Goal: Task Accomplishment & Management: Use online tool/utility

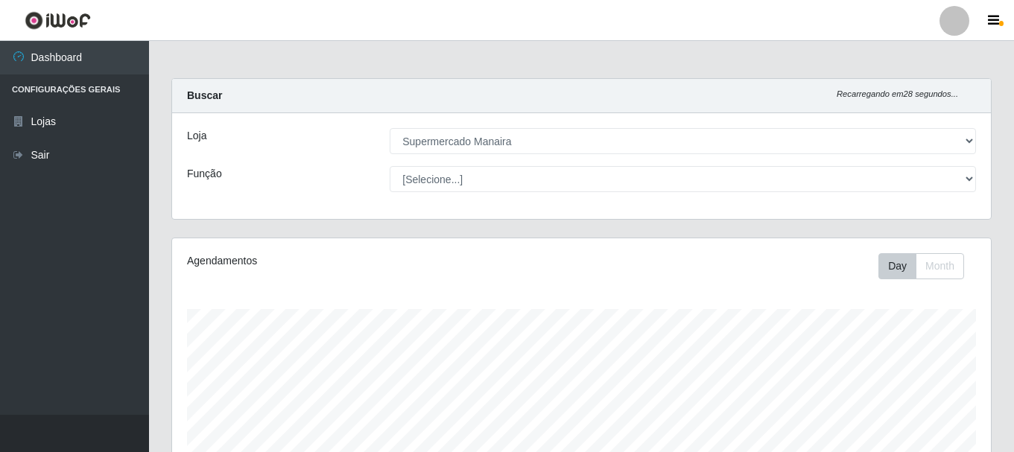
select select "443"
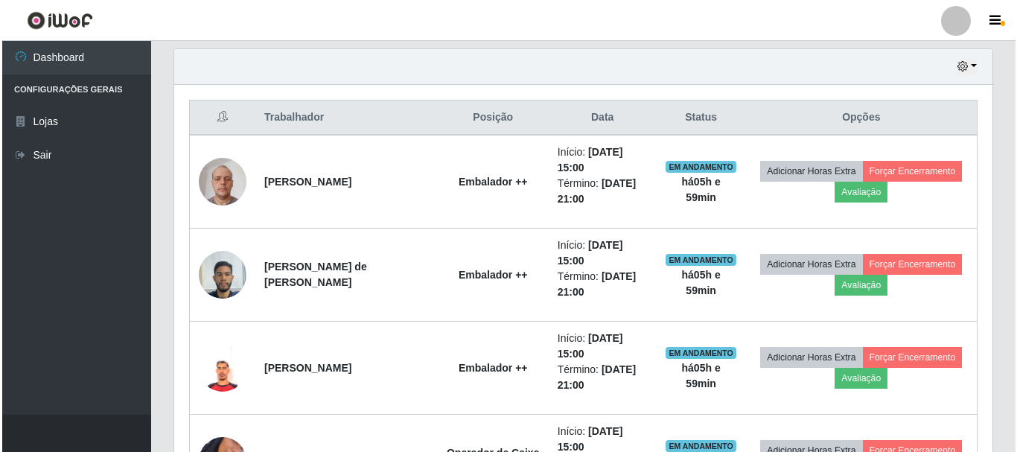
scroll to position [544, 0]
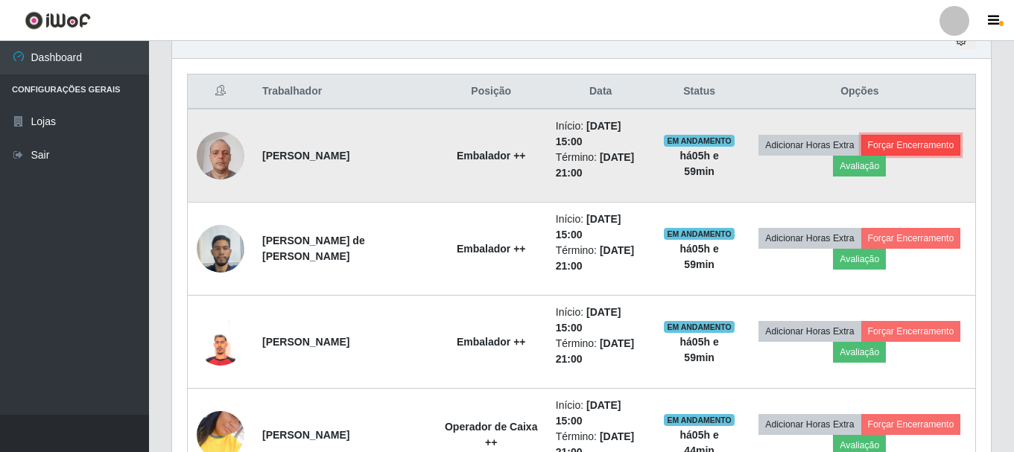
click at [898, 143] on button "Forçar Encerramento" at bounding box center [911, 145] width 100 height 21
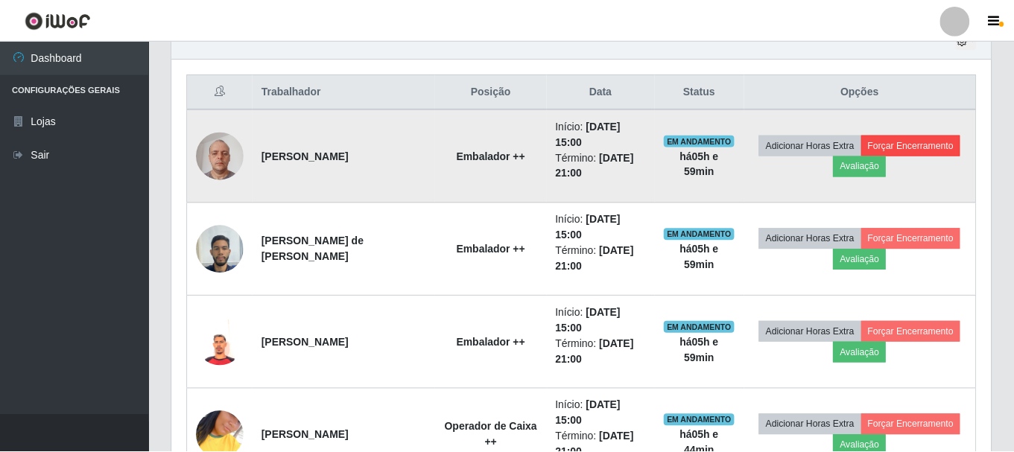
scroll to position [309, 811]
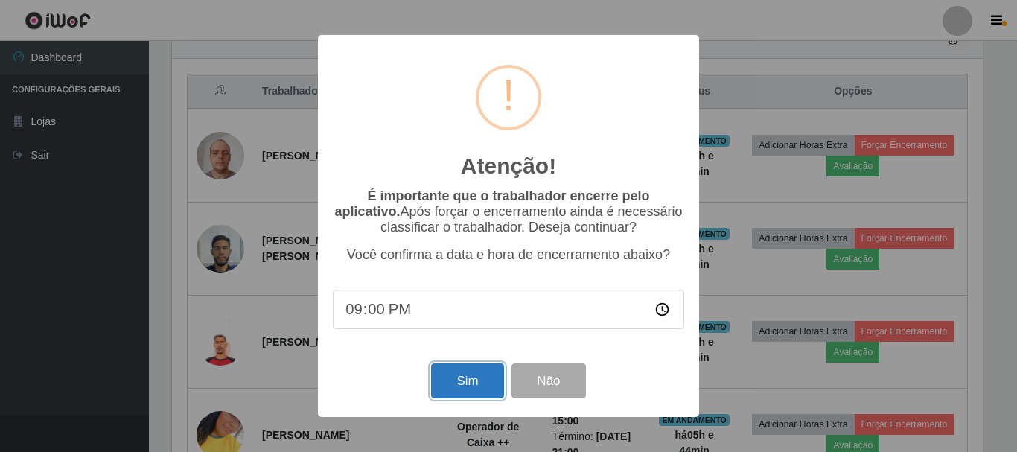
click at [446, 388] on button "Sim" at bounding box center [467, 380] width 72 height 35
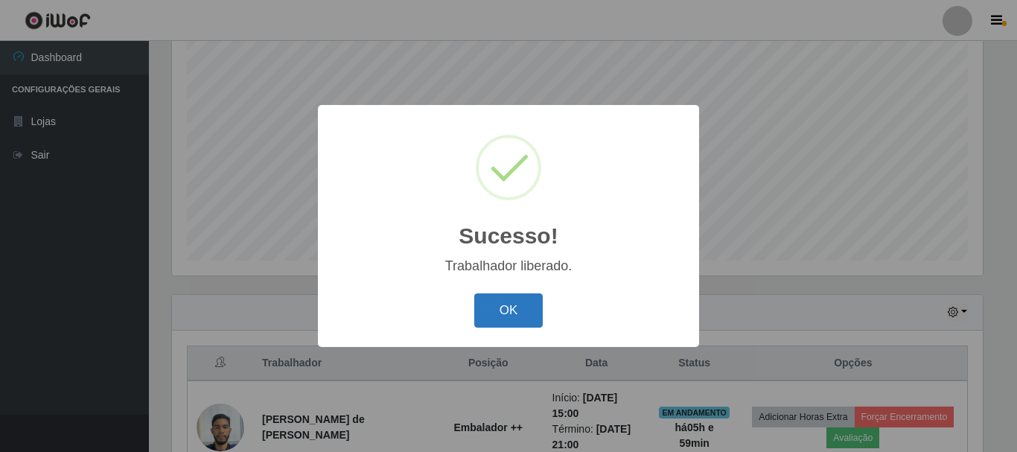
click at [498, 309] on button "OK" at bounding box center [508, 310] width 69 height 35
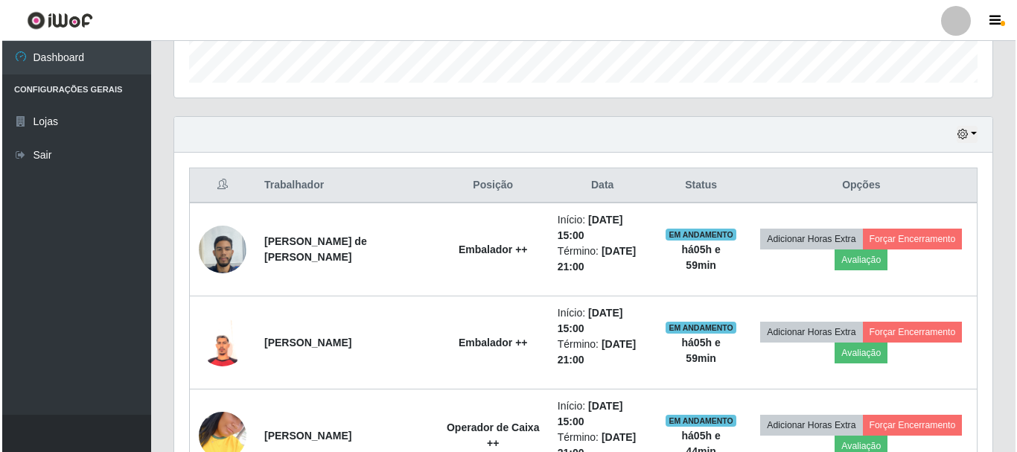
scroll to position [480, 0]
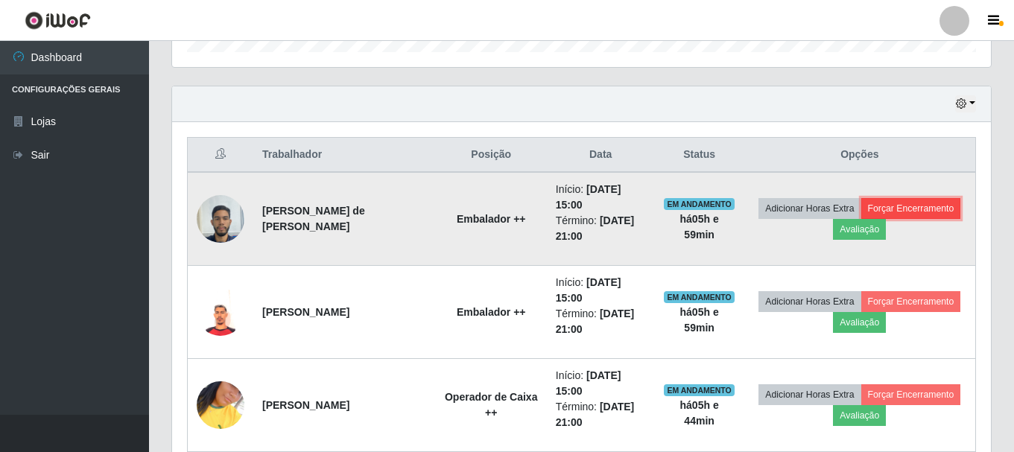
click at [882, 210] on button "Forçar Encerramento" at bounding box center [911, 208] width 100 height 21
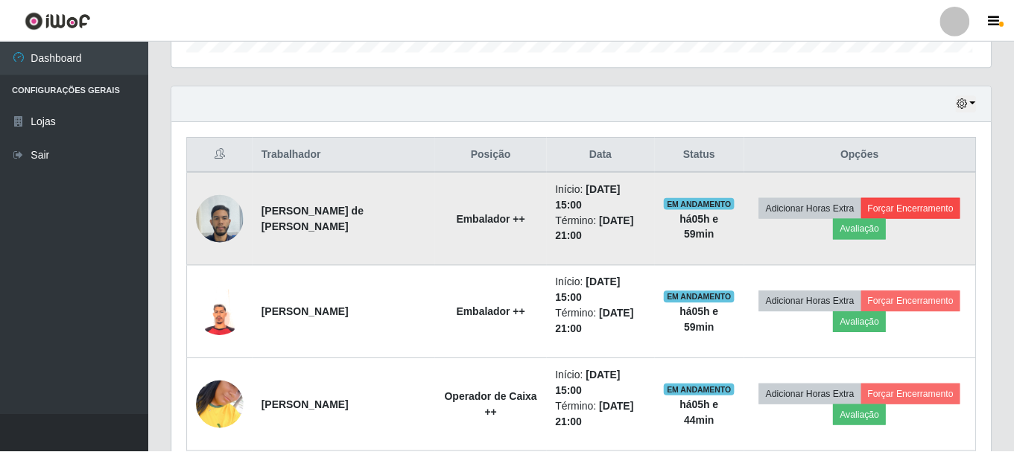
scroll to position [309, 811]
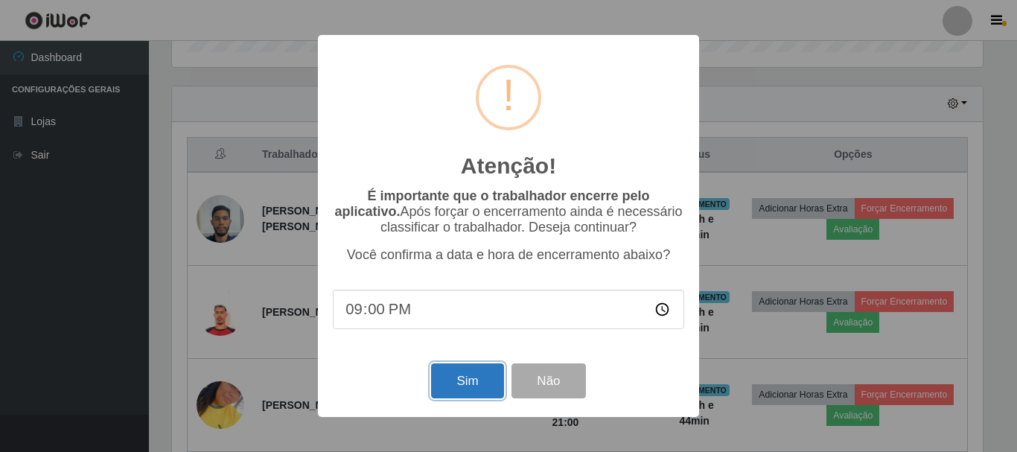
click at [459, 390] on button "Sim" at bounding box center [467, 380] width 72 height 35
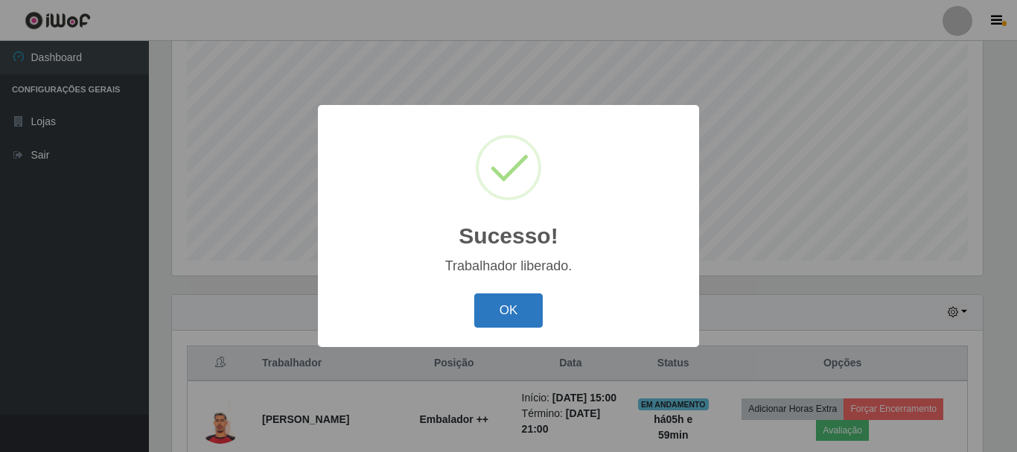
click at [502, 305] on button "OK" at bounding box center [508, 310] width 69 height 35
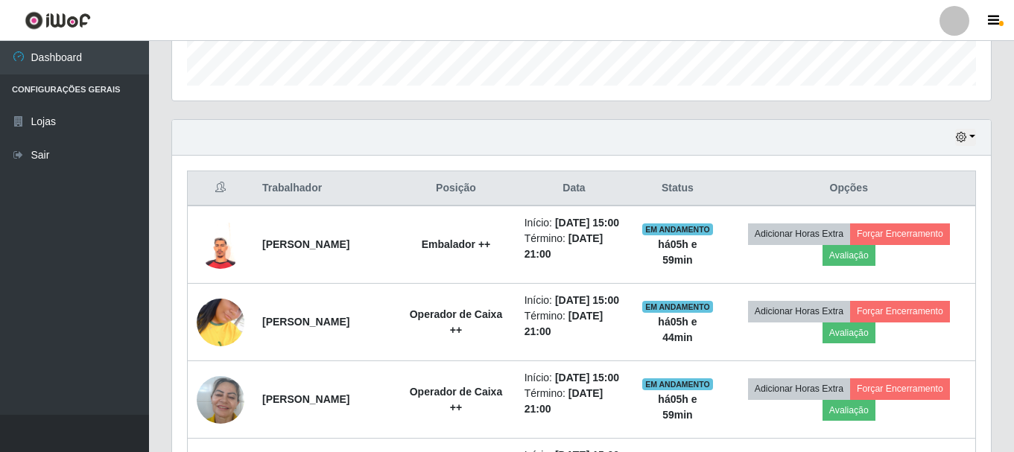
scroll to position [480, 0]
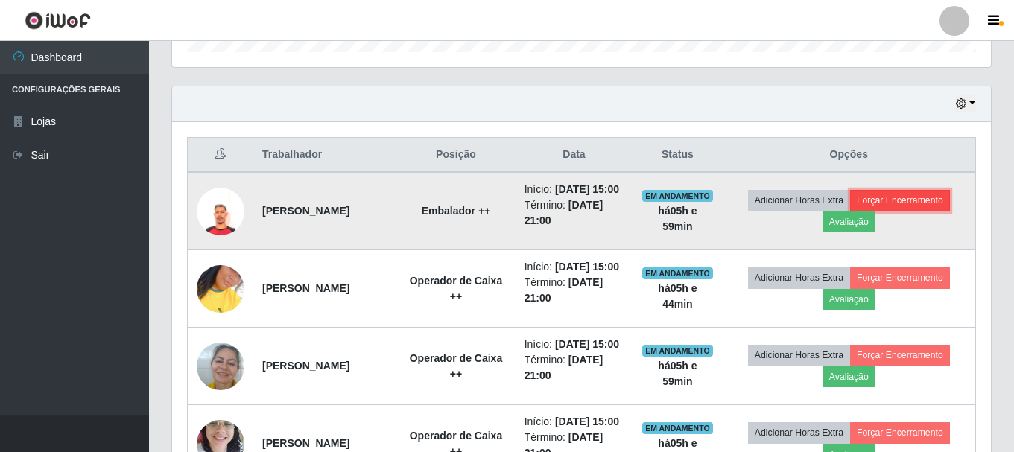
click at [897, 209] on button "Forçar Encerramento" at bounding box center [900, 200] width 100 height 21
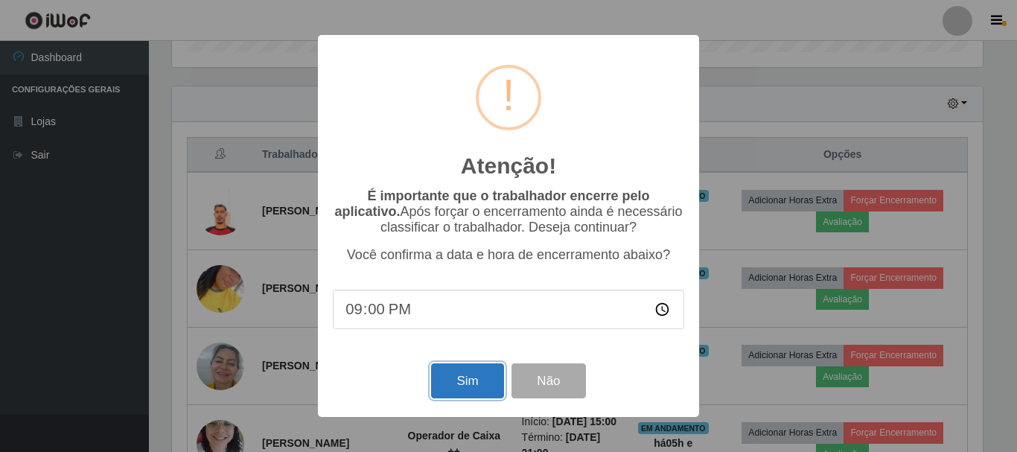
click at [454, 387] on button "Sim" at bounding box center [467, 380] width 72 height 35
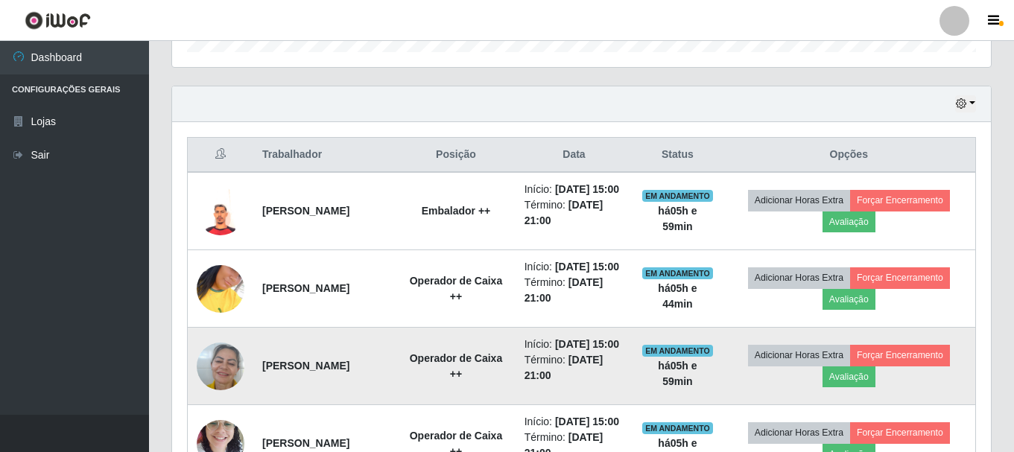
scroll to position [0, 0]
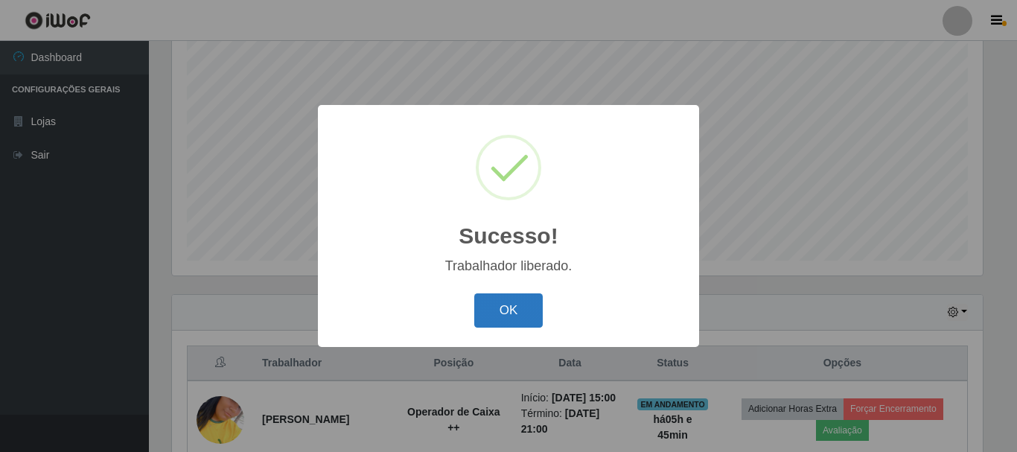
click at [513, 307] on button "OK" at bounding box center [508, 310] width 69 height 35
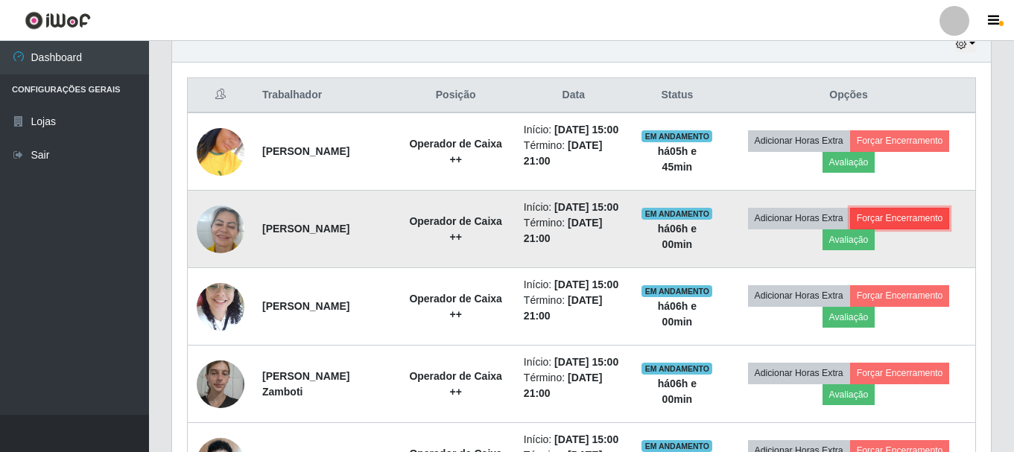
click at [899, 229] on button "Forçar Encerramento" at bounding box center [900, 218] width 100 height 21
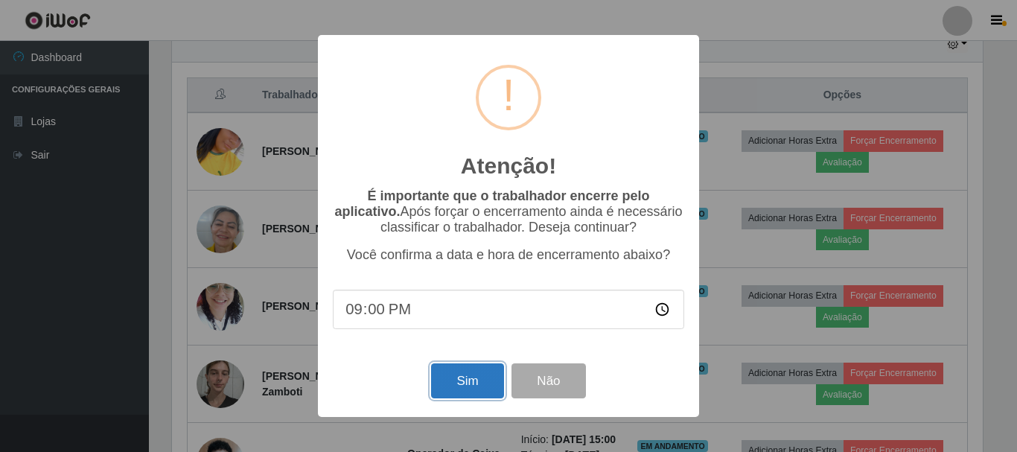
click at [464, 392] on button "Sim" at bounding box center [467, 380] width 72 height 35
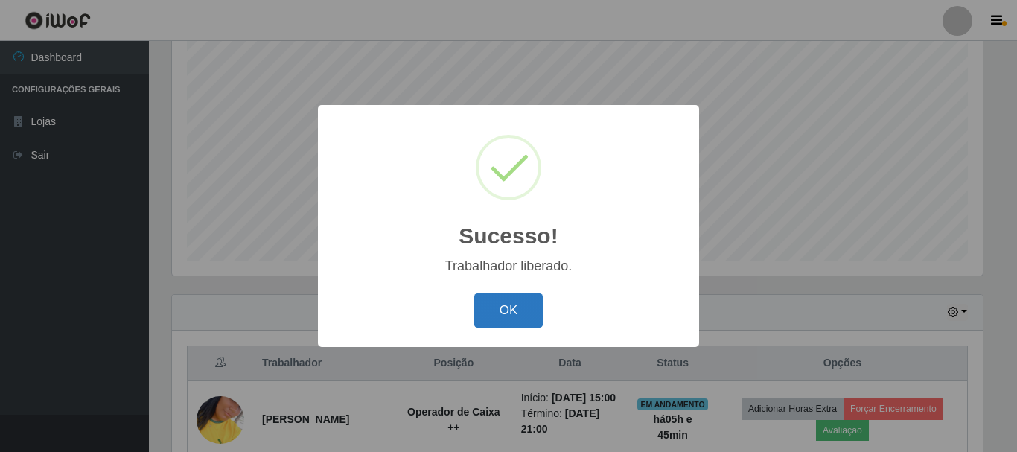
click at [509, 315] on button "OK" at bounding box center [508, 310] width 69 height 35
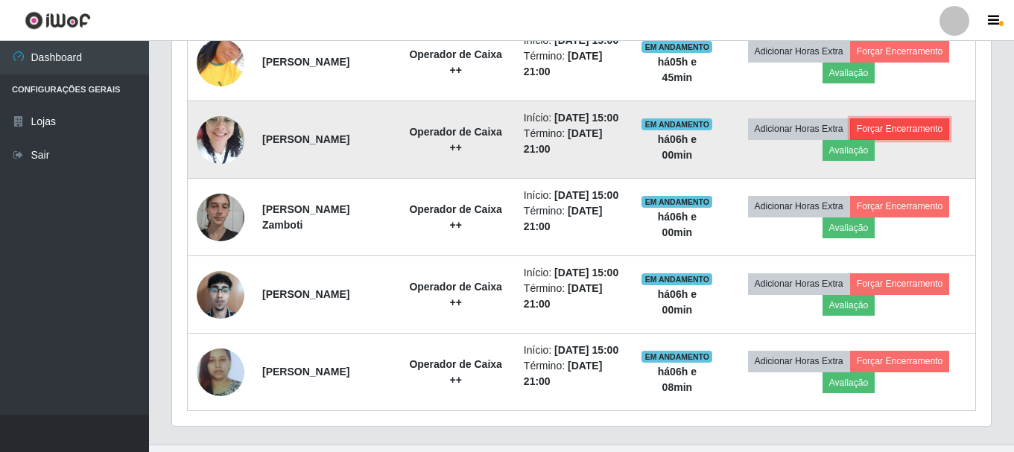
click at [895, 139] on button "Forçar Encerramento" at bounding box center [900, 128] width 100 height 21
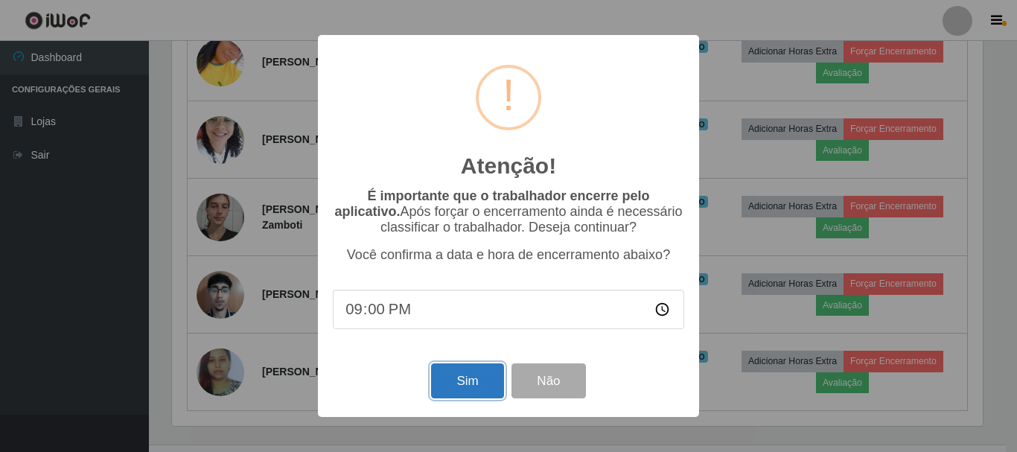
click at [471, 384] on button "Sim" at bounding box center [467, 380] width 72 height 35
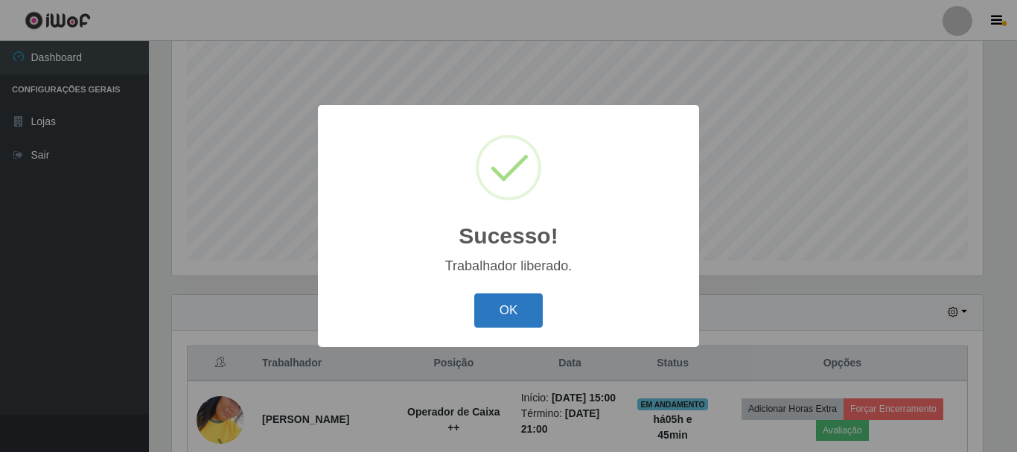
click at [500, 312] on button "OK" at bounding box center [508, 310] width 69 height 35
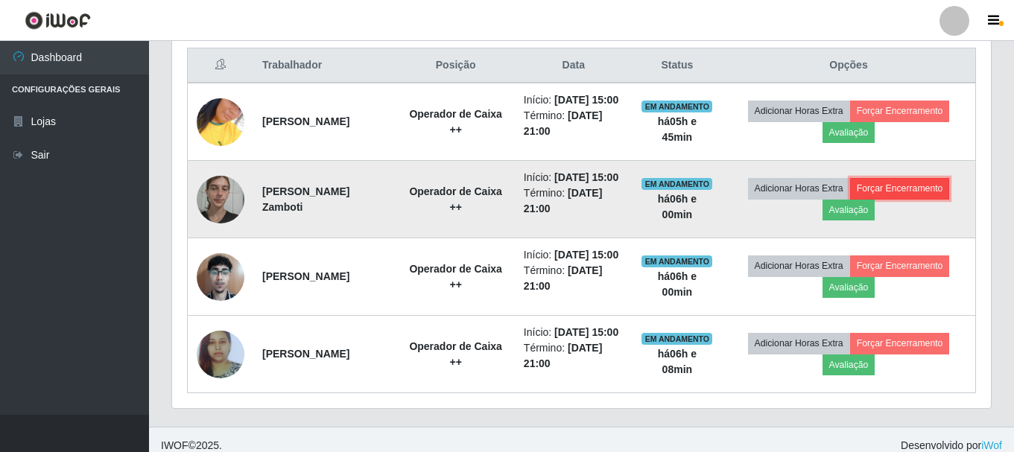
click at [912, 188] on button "Forçar Encerramento" at bounding box center [900, 188] width 100 height 21
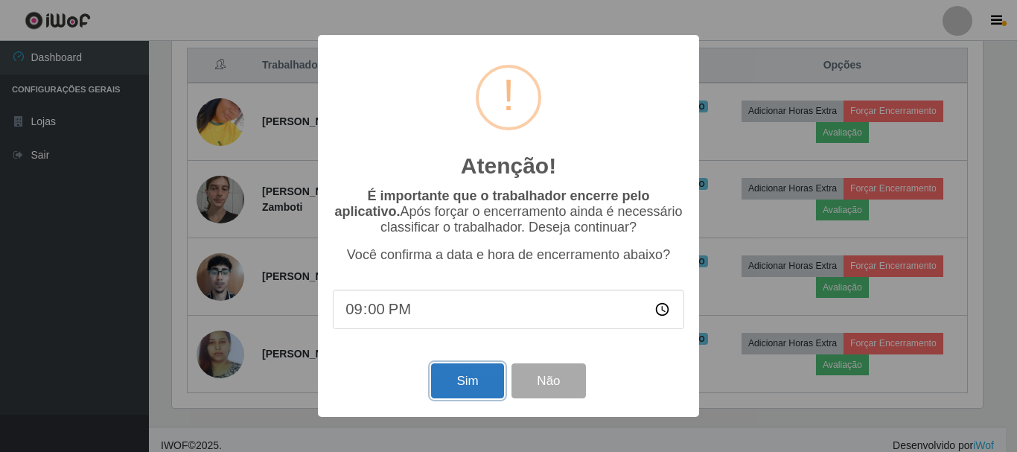
click at [447, 389] on button "Sim" at bounding box center [467, 380] width 72 height 35
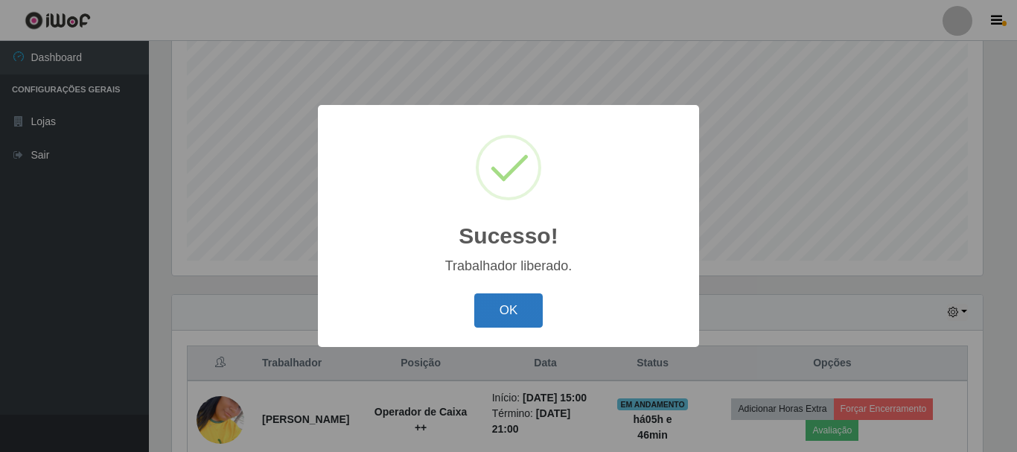
click at [505, 314] on button "OK" at bounding box center [508, 310] width 69 height 35
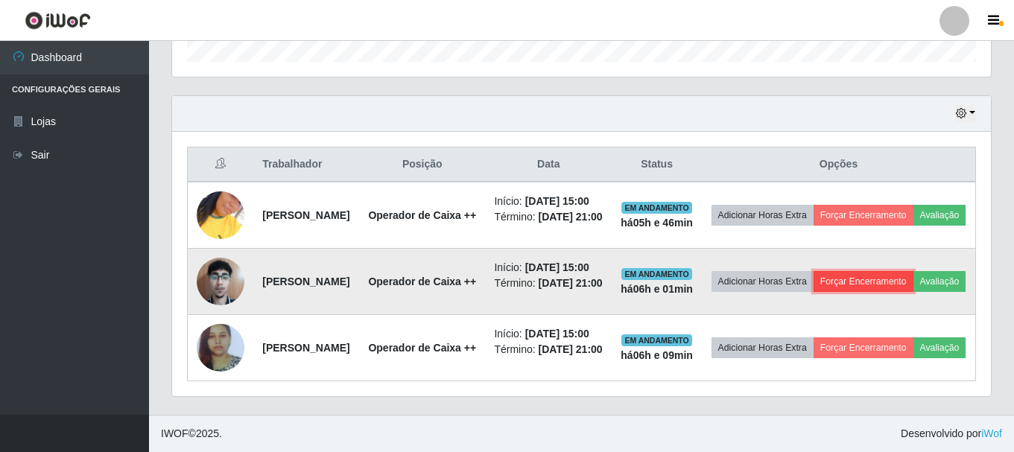
click at [880, 271] on button "Forçar Encerramento" at bounding box center [863, 281] width 100 height 21
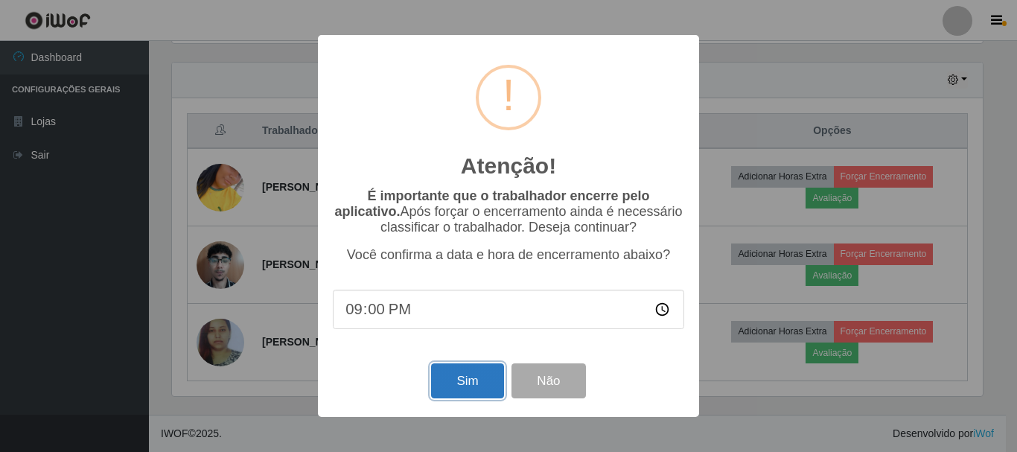
click at [468, 379] on button "Sim" at bounding box center [467, 380] width 72 height 35
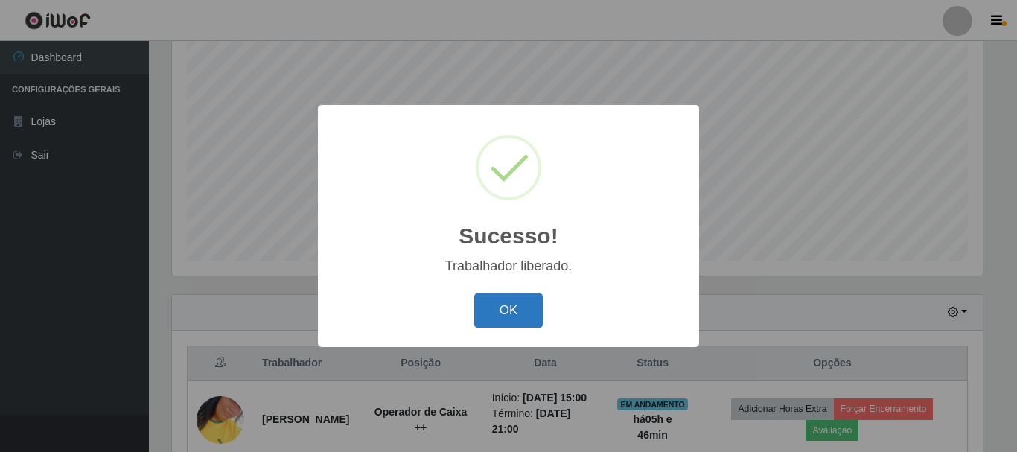
click at [514, 310] on button "OK" at bounding box center [508, 310] width 69 height 35
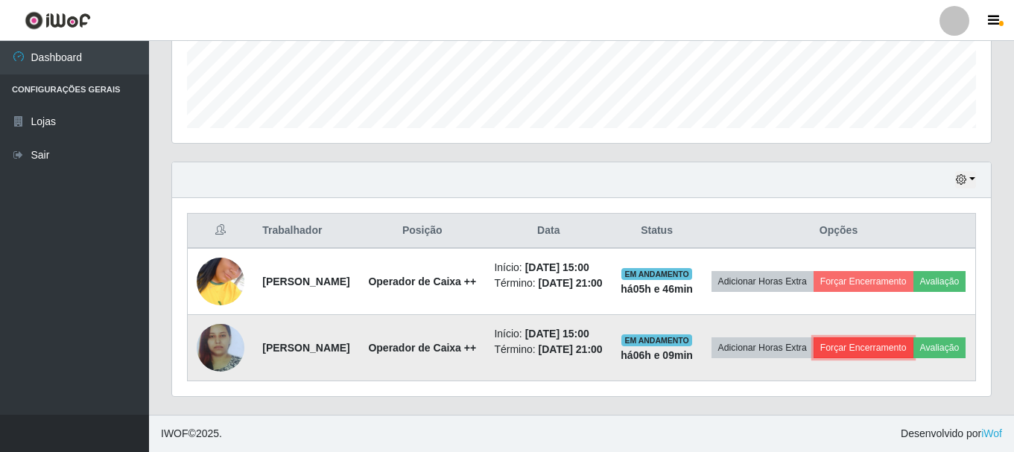
click at [878, 337] on button "Forçar Encerramento" at bounding box center [863, 347] width 100 height 21
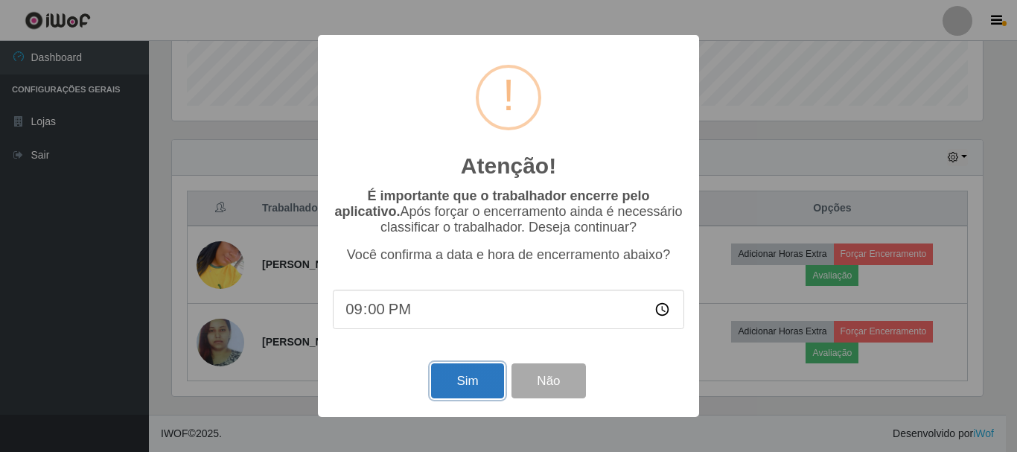
click at [474, 383] on button "Sim" at bounding box center [467, 380] width 72 height 35
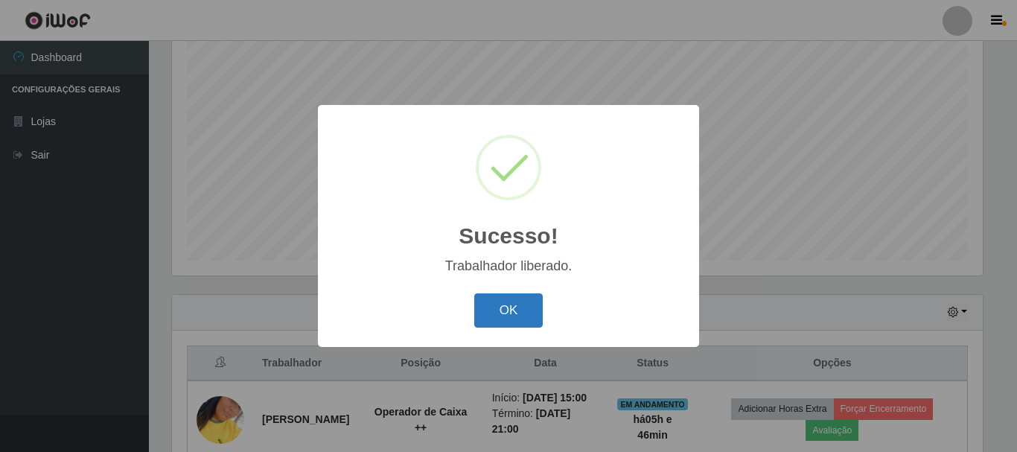
click at [517, 305] on button "OK" at bounding box center [508, 310] width 69 height 35
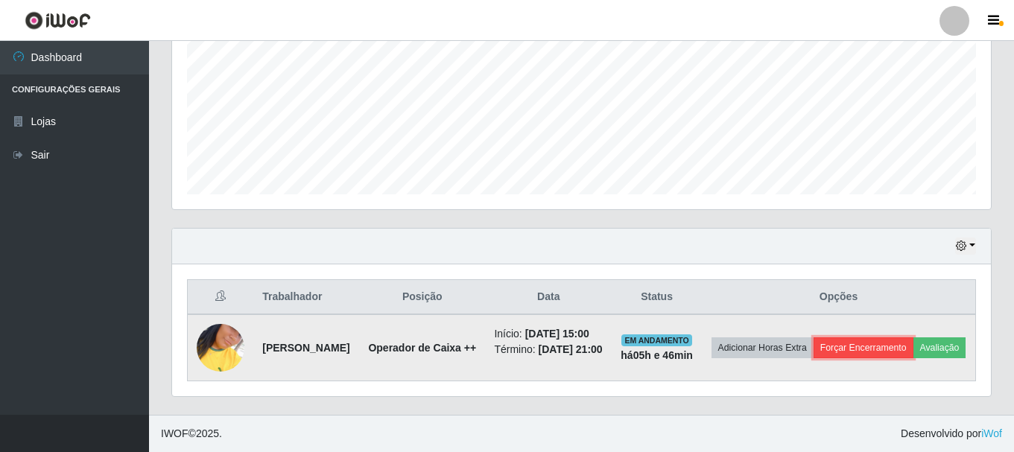
click at [878, 337] on button "Forçar Encerramento" at bounding box center [863, 347] width 100 height 21
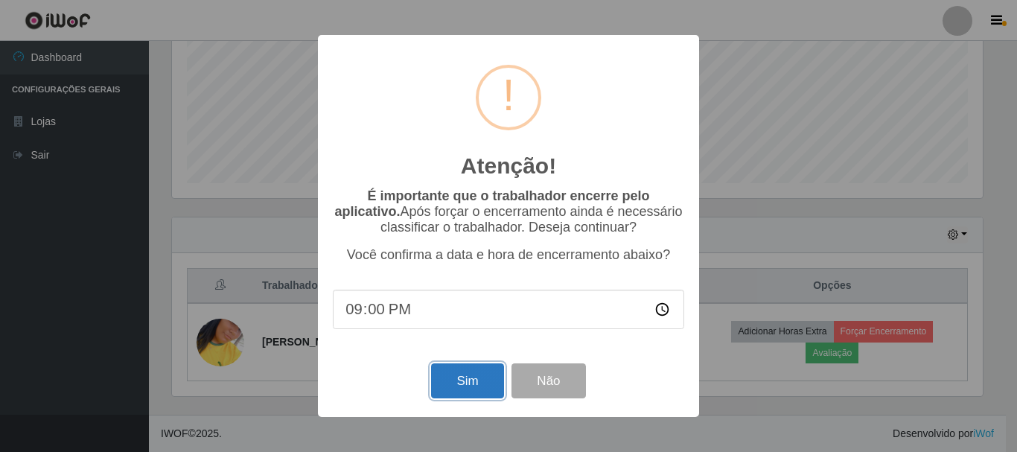
click at [465, 385] on button "Sim" at bounding box center [467, 380] width 72 height 35
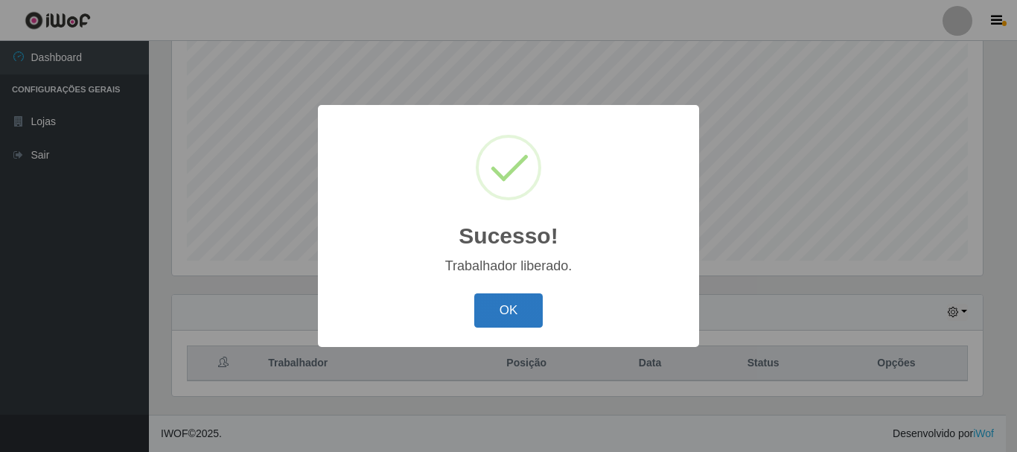
click at [491, 312] on button "OK" at bounding box center [508, 310] width 69 height 35
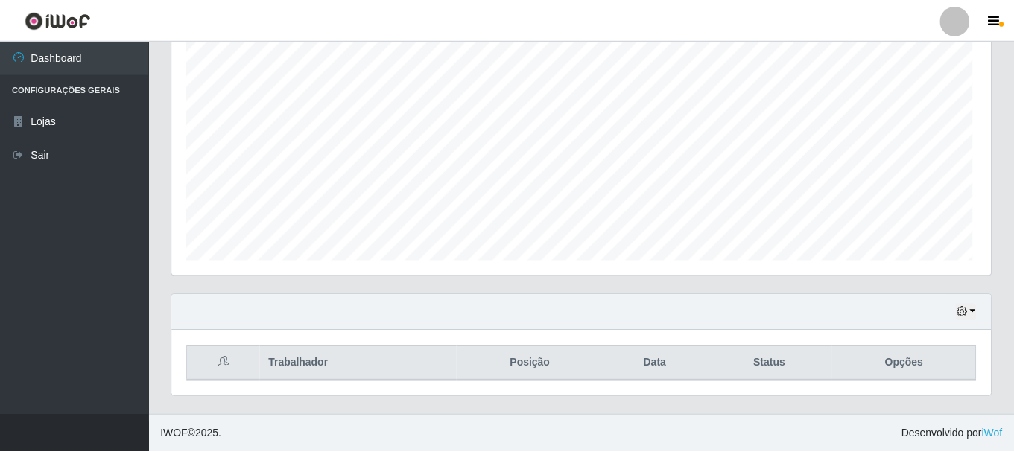
scroll to position [309, 818]
